Goal: Information Seeking & Learning: Learn about a topic

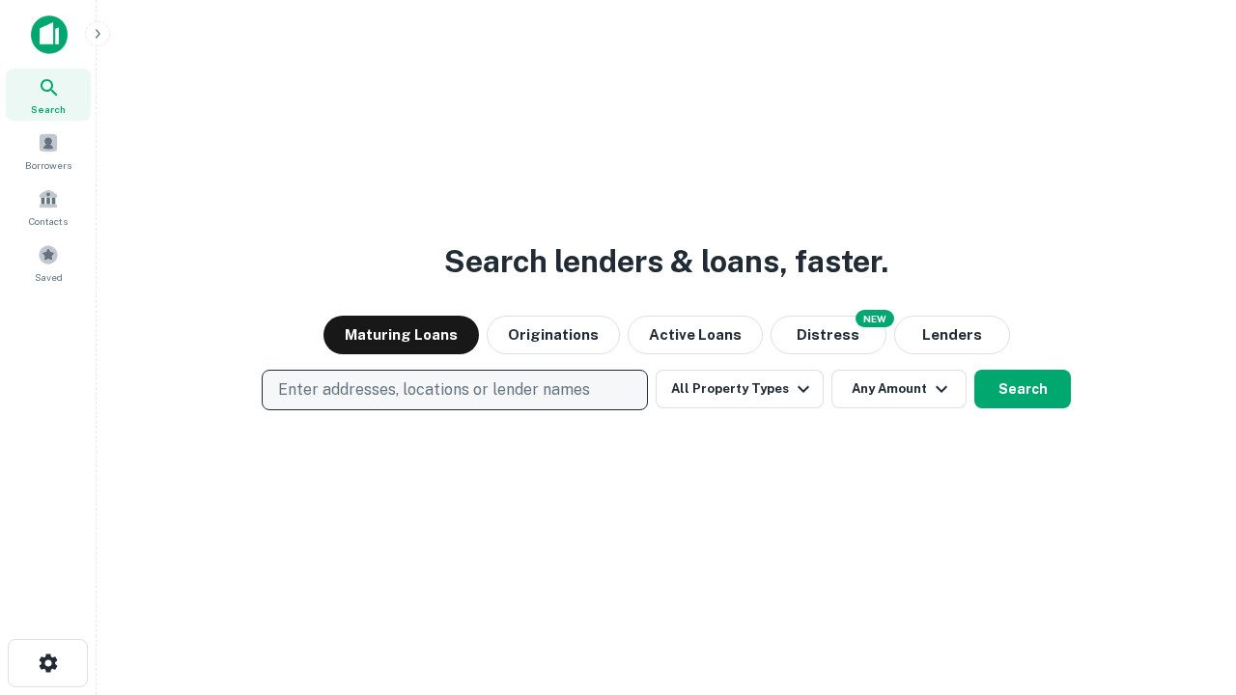
click at [454, 390] on p "Enter addresses, locations or lender names" at bounding box center [434, 389] width 312 height 23
type input "**********"
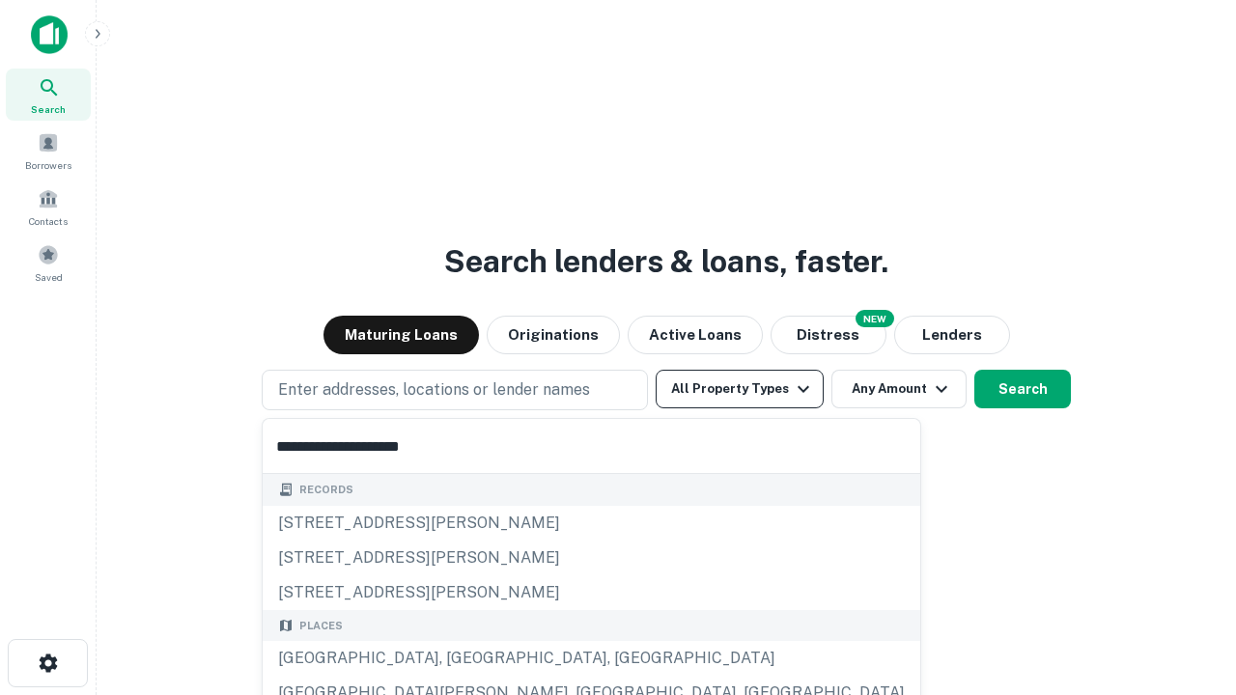
click at [461, 658] on div "[GEOGRAPHIC_DATA], [GEOGRAPHIC_DATA], [GEOGRAPHIC_DATA]" at bounding box center [591, 658] width 657 height 35
click at [739, 389] on button "All Property Types" at bounding box center [739, 389] width 168 height 39
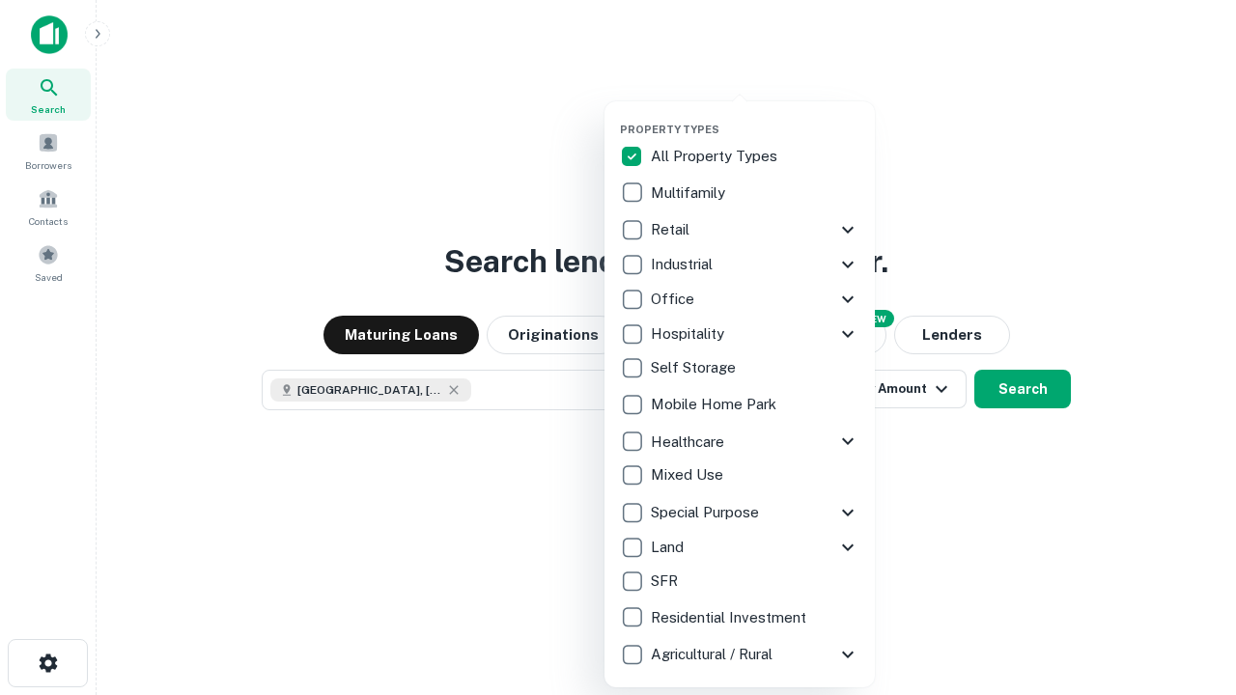
click at [755, 117] on button "button" at bounding box center [755, 117] width 270 height 1
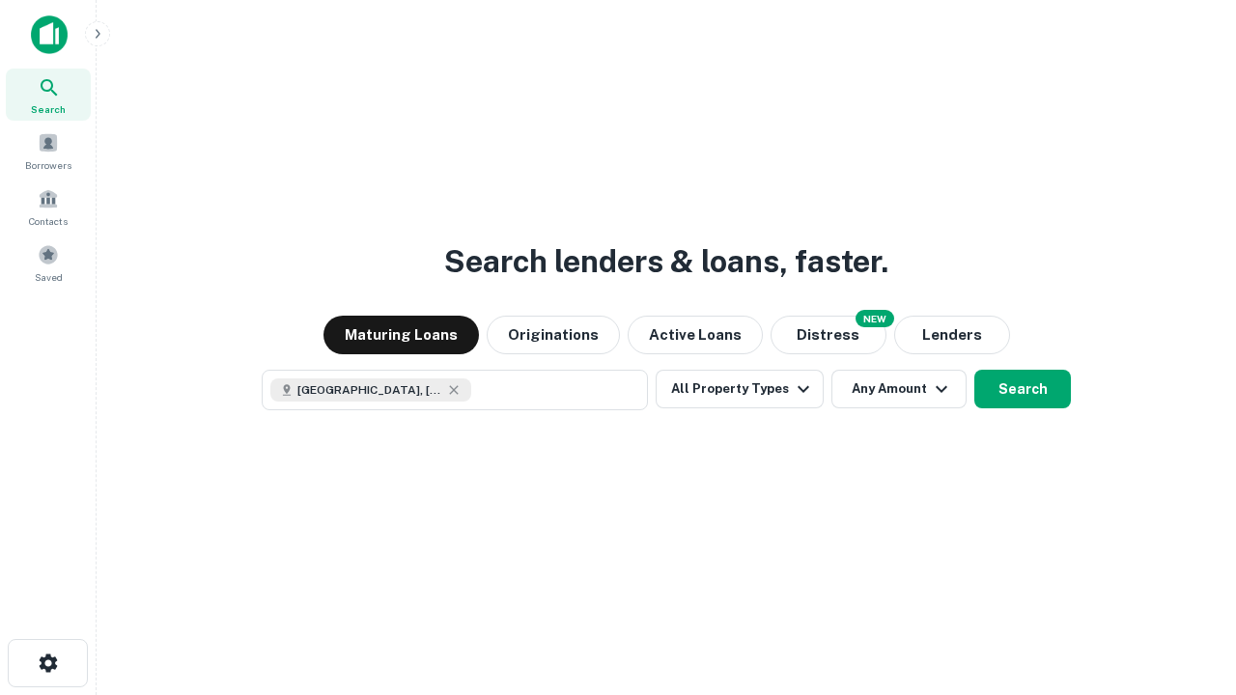
scroll to position [31, 0]
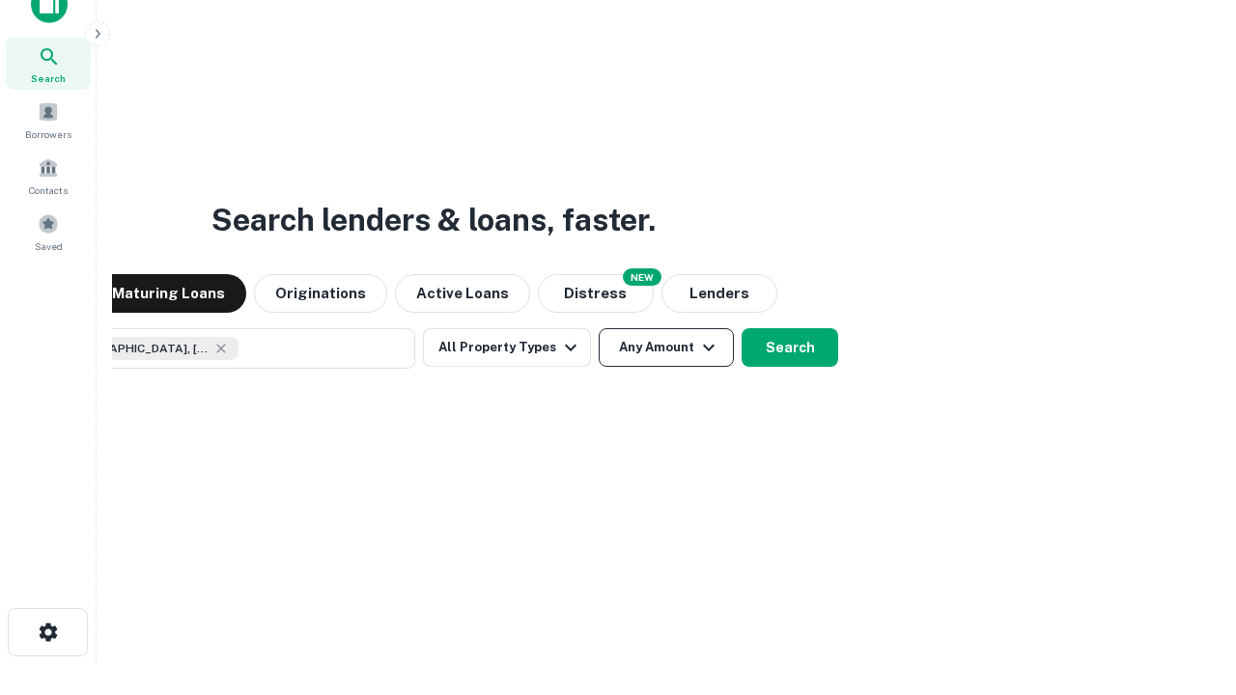
click at [599, 328] on button "Any Amount" at bounding box center [666, 347] width 135 height 39
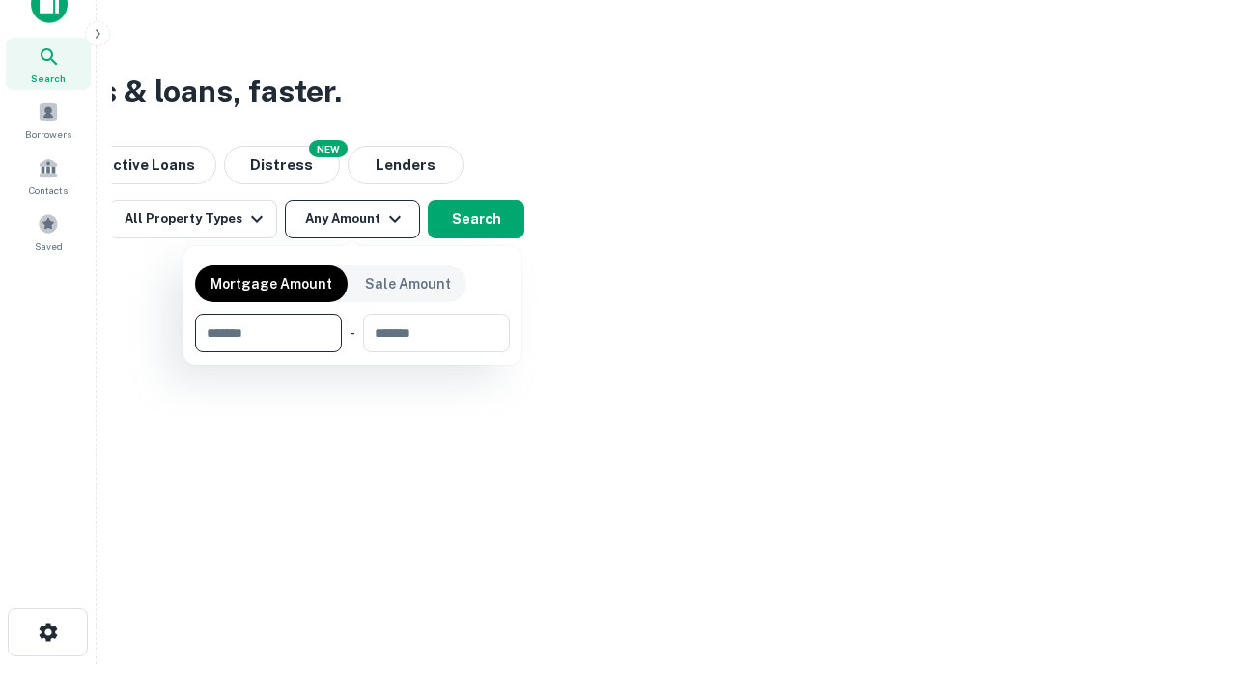
type input "*******"
click at [352, 352] on button "button" at bounding box center [352, 352] width 315 height 1
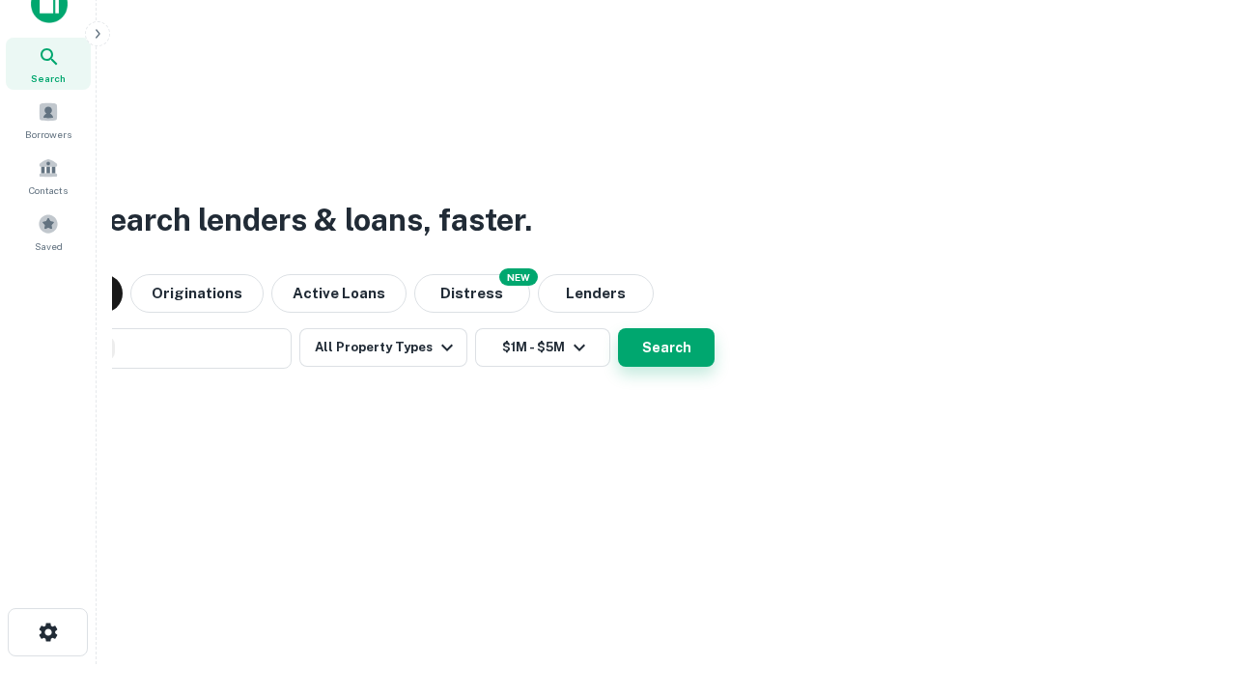
click at [618, 328] on button "Search" at bounding box center [666, 347] width 97 height 39
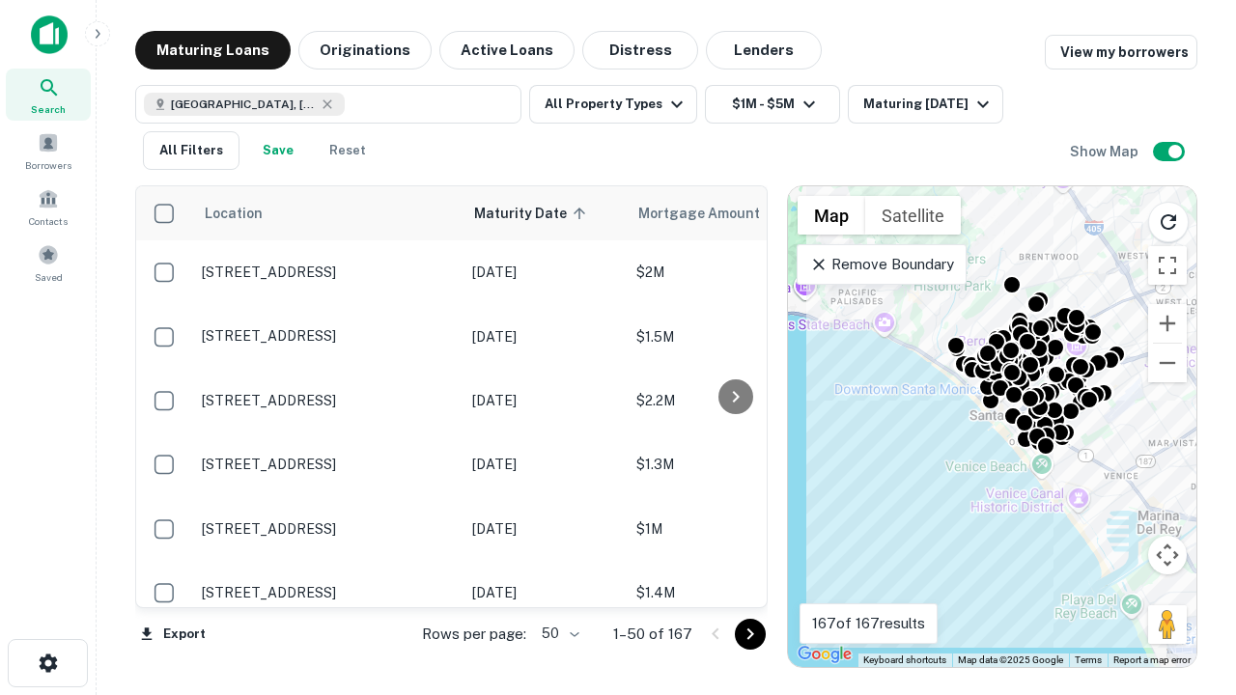
click at [557, 633] on body "Search Borrowers Contacts Saved Maturing Loans Originations Active Loans Distre…" at bounding box center [618, 347] width 1236 height 695
click at [558, 585] on li "25" at bounding box center [558, 585] width 56 height 35
click at [749, 633] on icon "Go to next page" at bounding box center [749, 634] width 23 height 23
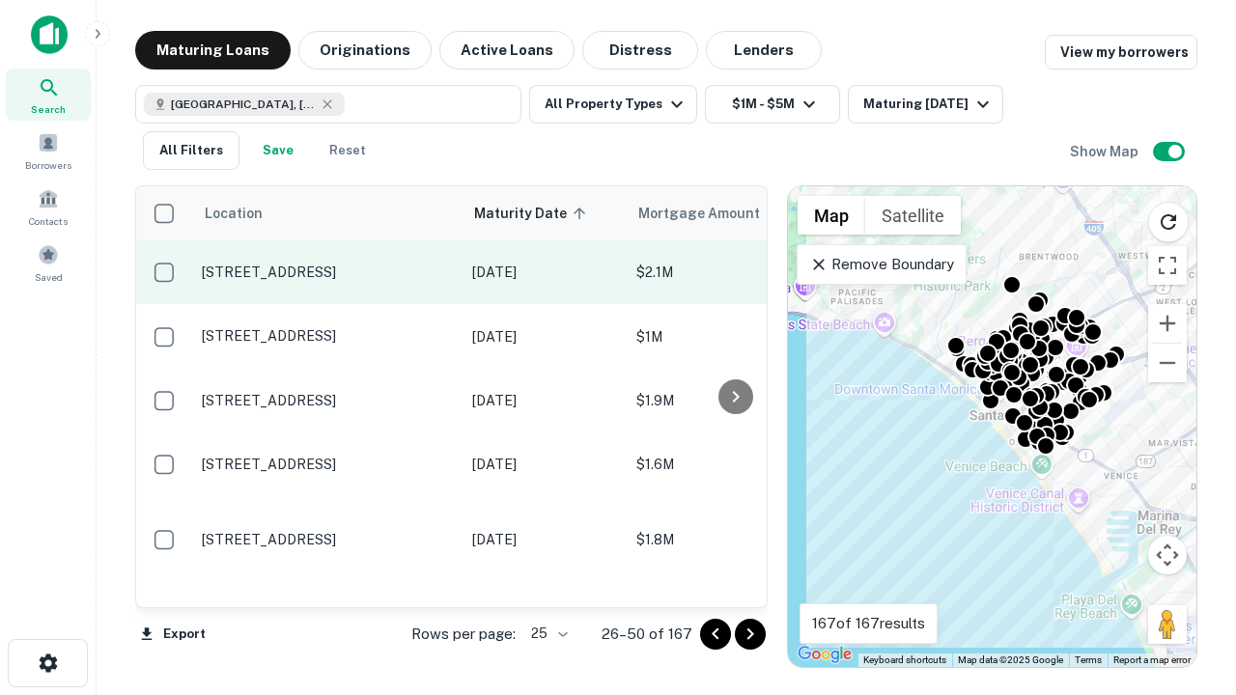
click at [327, 272] on p "[STREET_ADDRESS]" at bounding box center [327, 272] width 251 height 17
